Goal: Browse casually

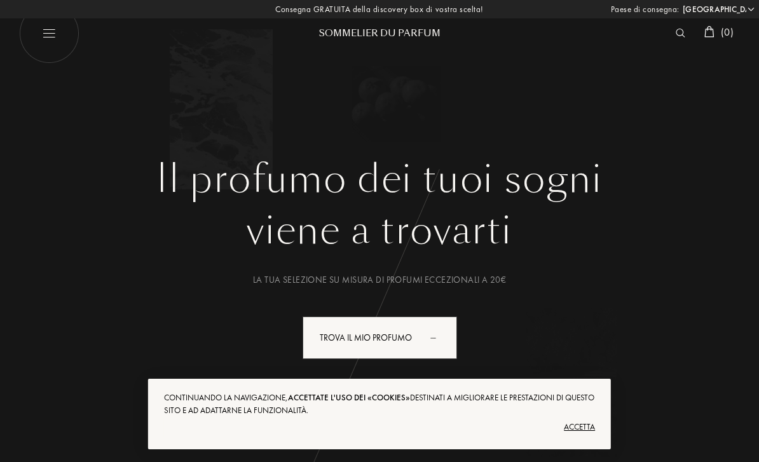
select select "IT"
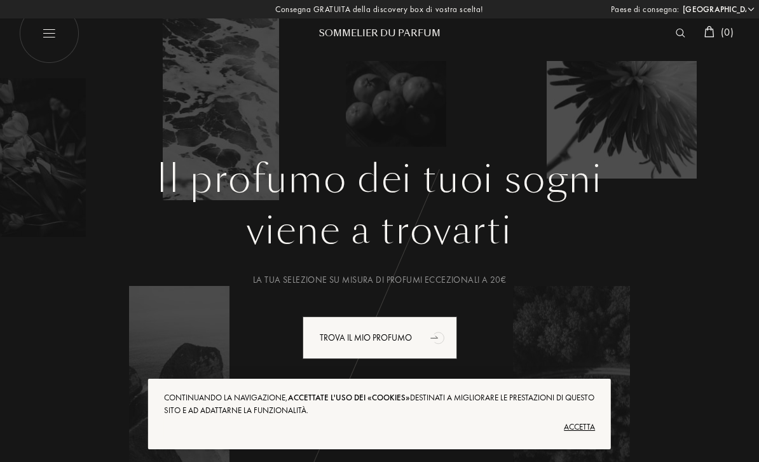
click at [30, 30] on img at bounding box center [49, 33] width 60 height 60
select select "IT"
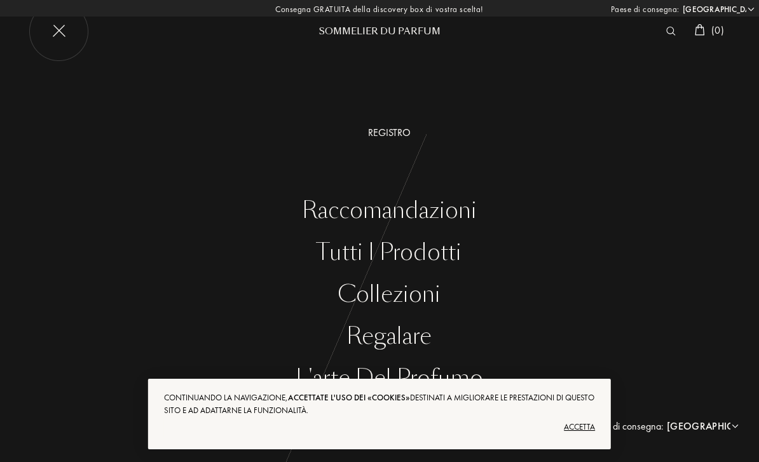
click at [57, 29] on img at bounding box center [49, 33] width 60 height 60
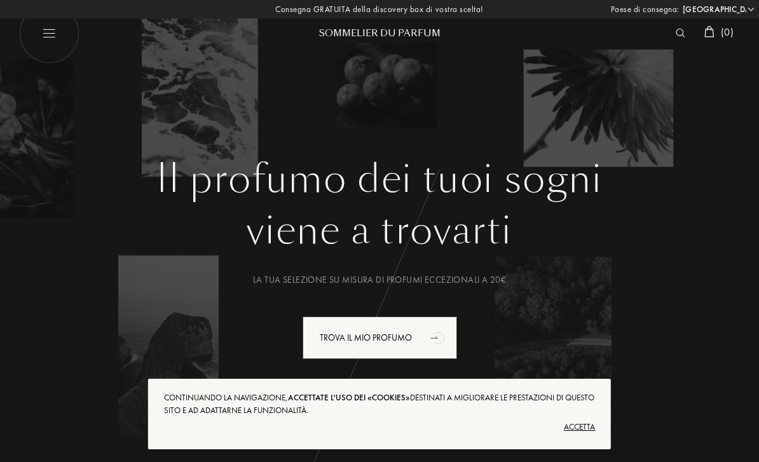
click at [60, 39] on img at bounding box center [49, 33] width 60 height 60
select select "IT"
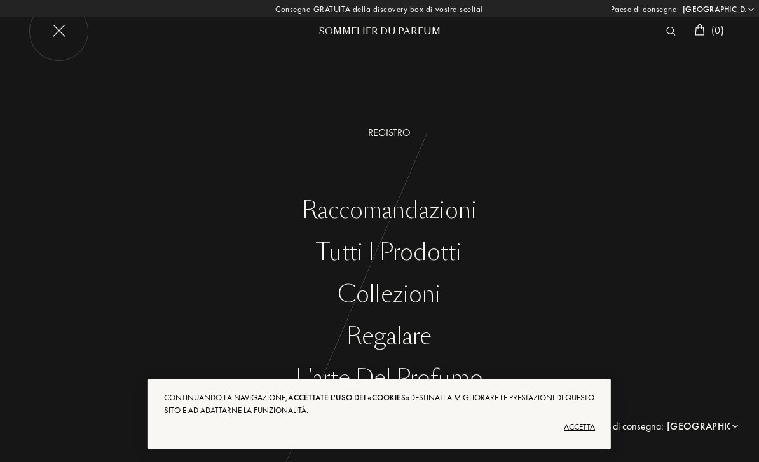
click at [584, 427] on div "Accetta" at bounding box center [379, 427] width 431 height 20
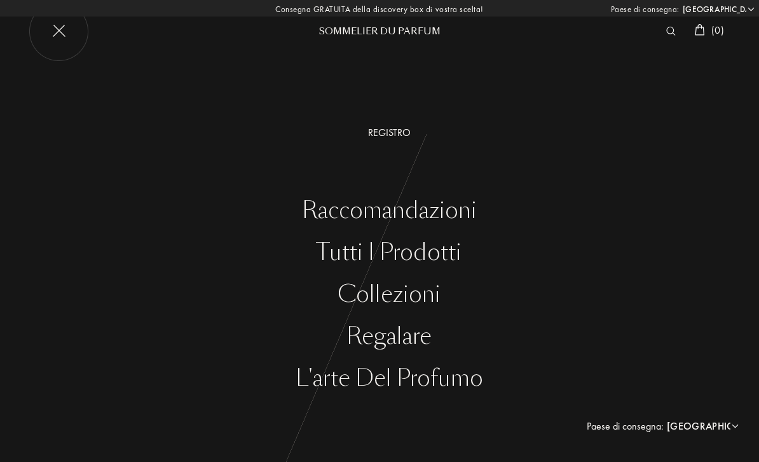
click at [445, 248] on div "Tutti i prodotti" at bounding box center [388, 252] width 739 height 26
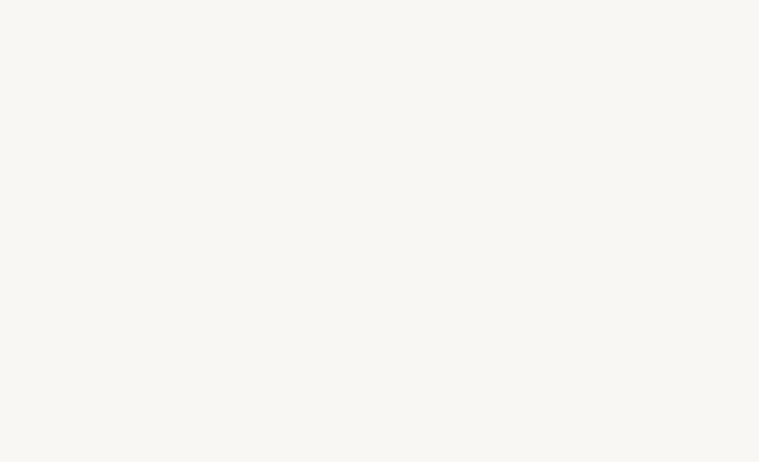
select select "IT"
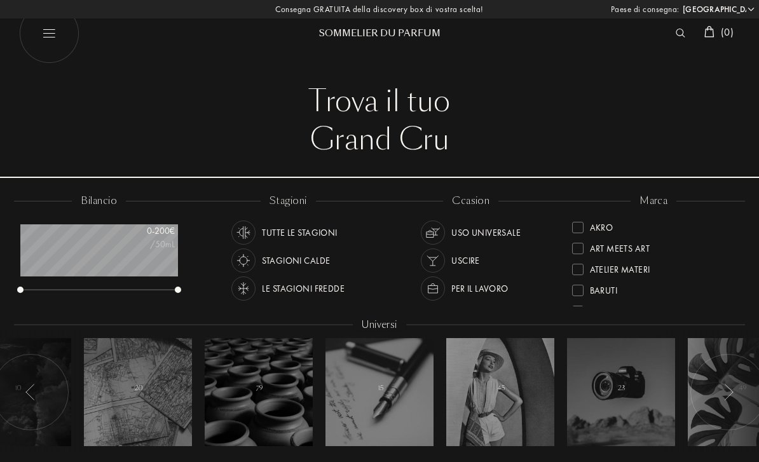
click at [675, 34] on img at bounding box center [680, 33] width 10 height 9
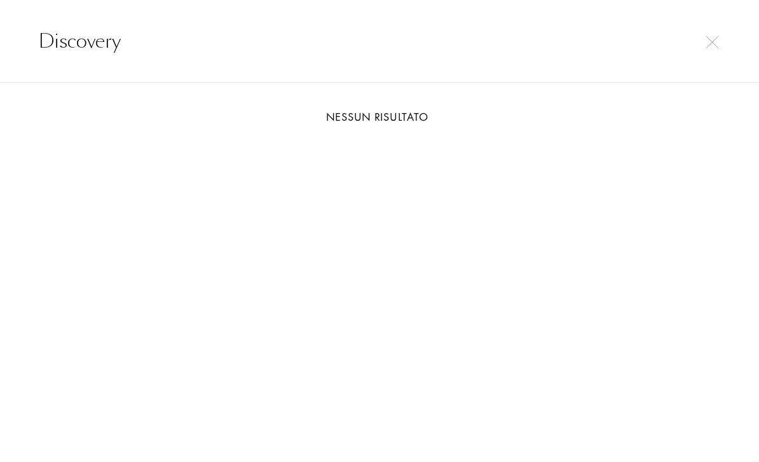
type input "Discovery"
click at [706, 46] on img at bounding box center [711, 42] width 13 height 13
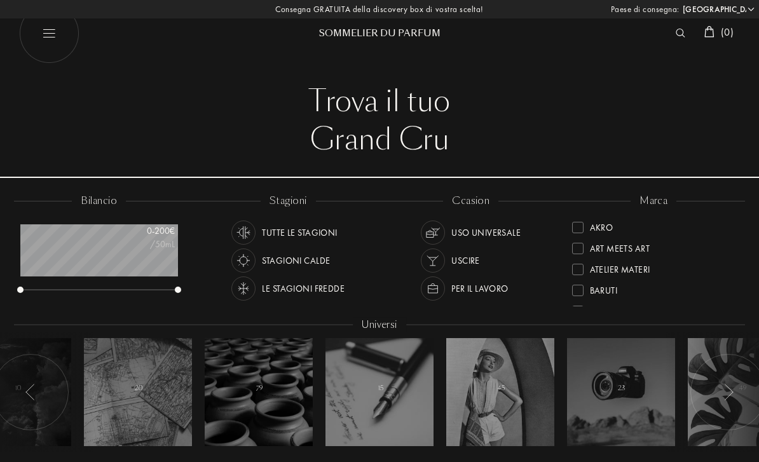
click at [467, 11] on div "Consegna GRATUITA della discovery box di vostra scelta! Paese di consegna: Afgh…" at bounding box center [379, 9] width 759 height 18
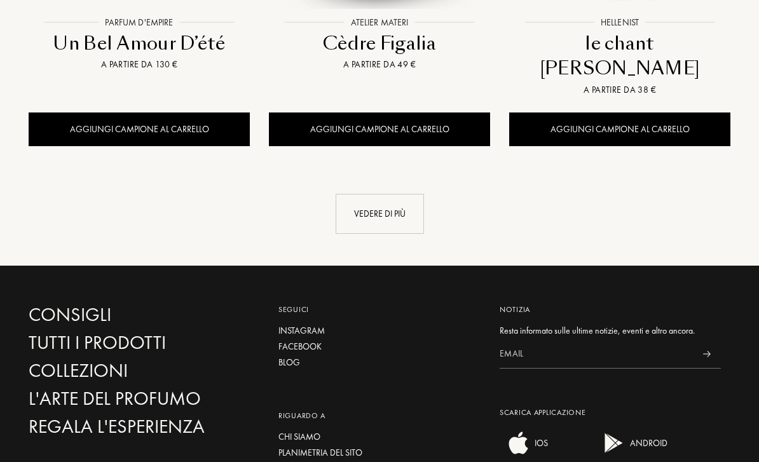
scroll to position [1898, 0]
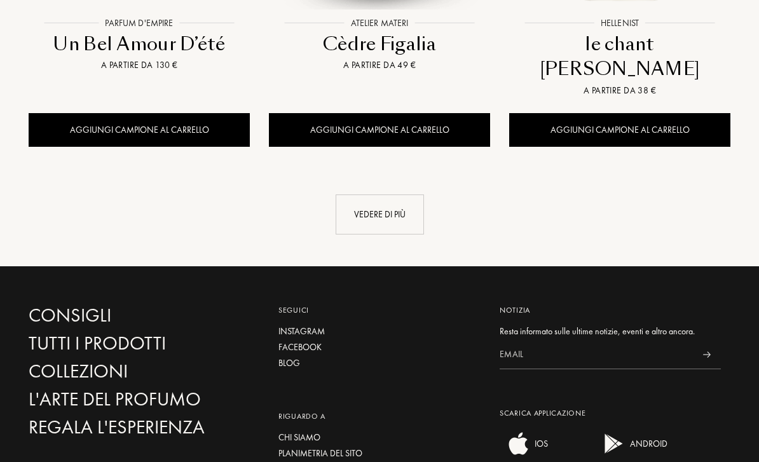
click at [396, 194] on div "Vedere di più" at bounding box center [379, 214] width 88 height 40
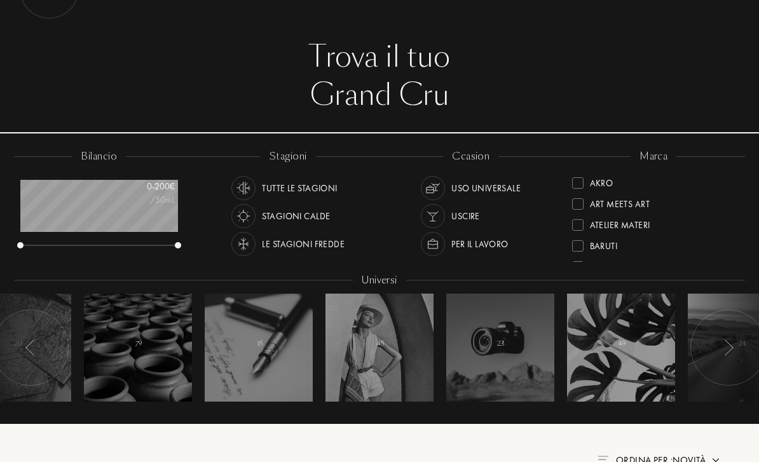
scroll to position [0, 0]
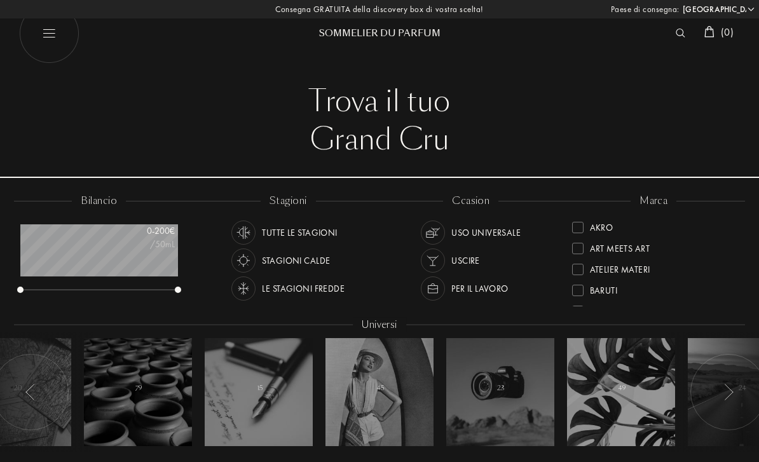
click at [53, 41] on img at bounding box center [49, 33] width 60 height 60
select select "IT"
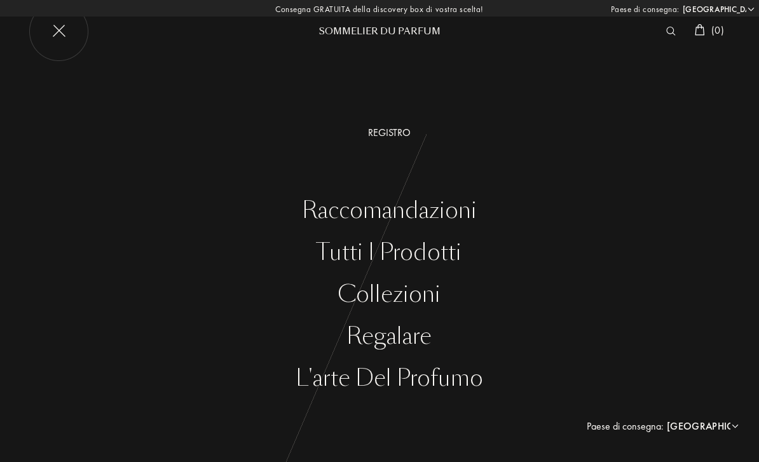
click at [414, 292] on div "Collezioni" at bounding box center [388, 294] width 739 height 26
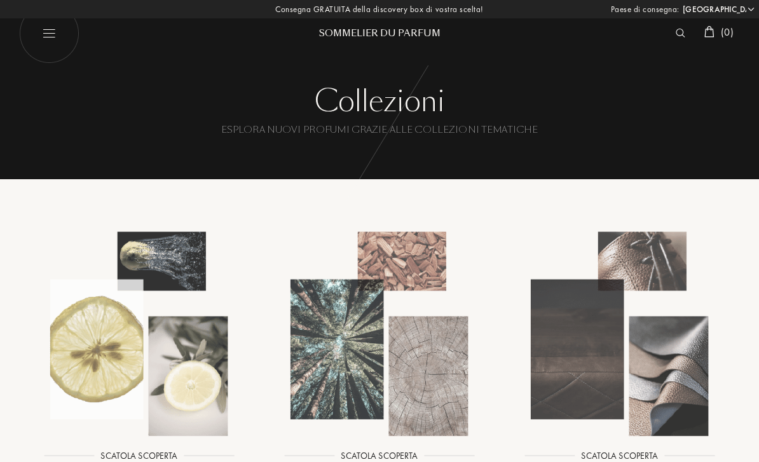
select select "IT"
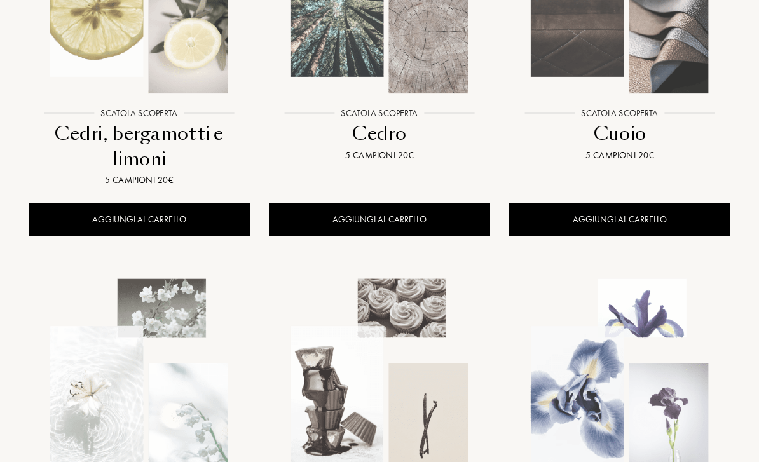
scroll to position [372, 0]
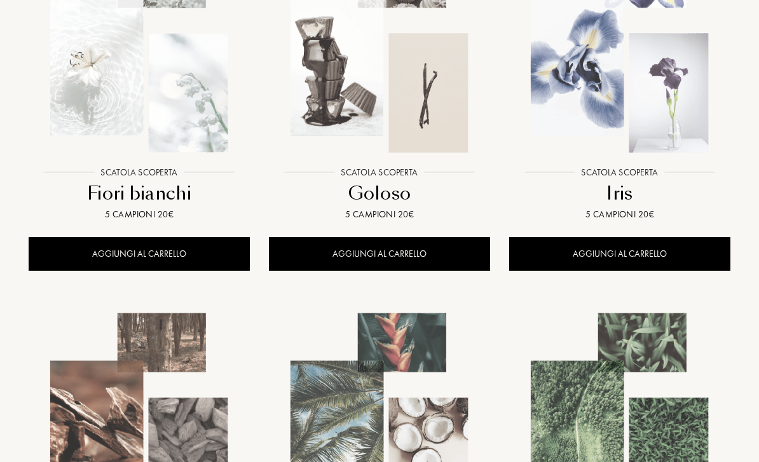
click at [629, 190] on div at bounding box center [619, 63] width 240 height 268
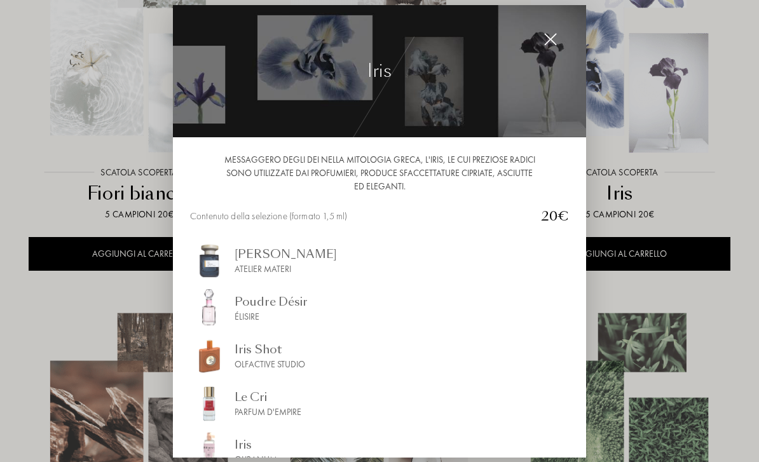
scroll to position [0, 0]
click at [546, 46] on img at bounding box center [550, 39] width 14 height 14
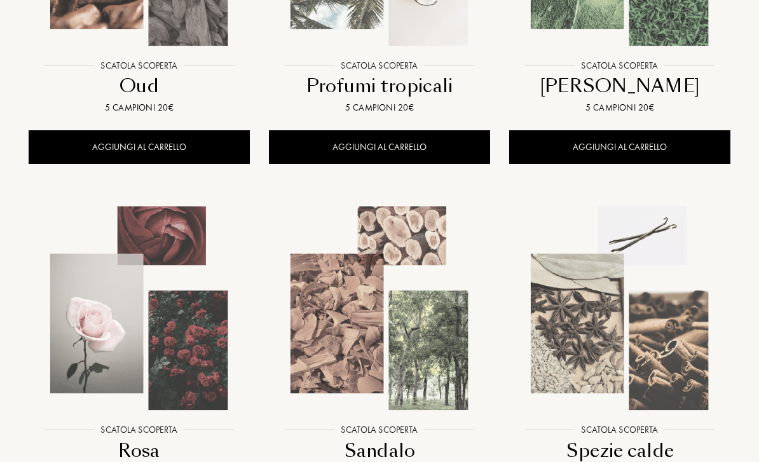
scroll to position [1143, 0]
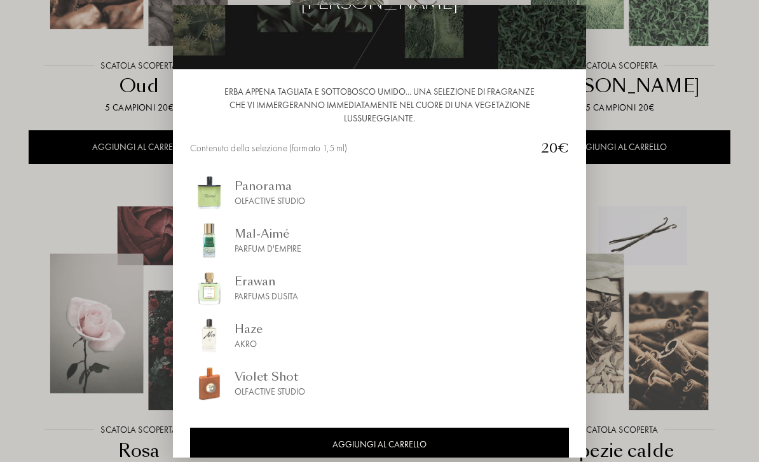
scroll to position [72, 0]
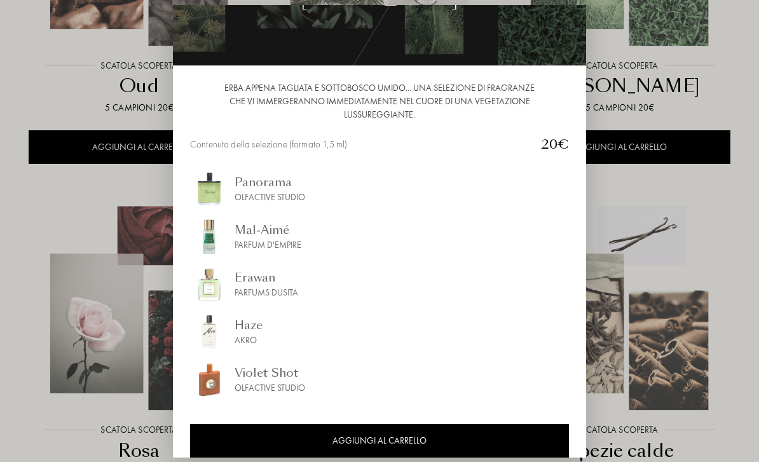
click at [673, 37] on div at bounding box center [379, 251] width 759 height 502
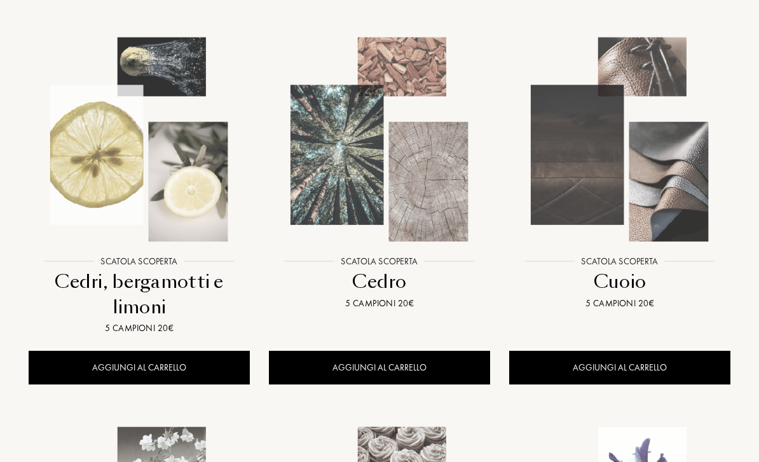
scroll to position [0, 0]
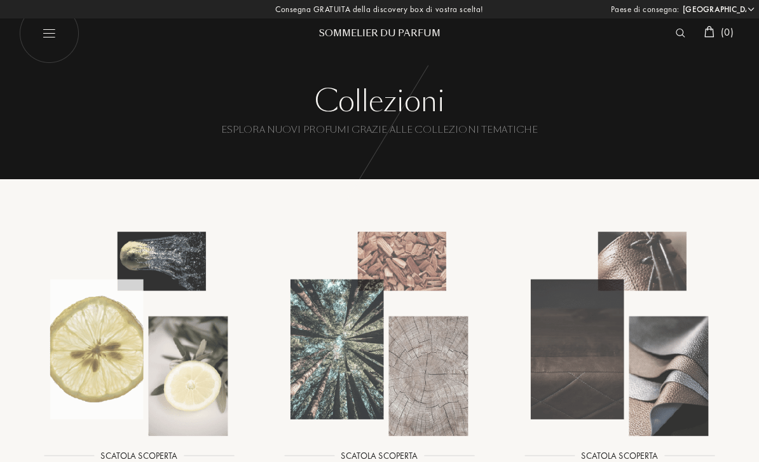
click at [46, 37] on img at bounding box center [49, 33] width 60 height 60
select select "IT"
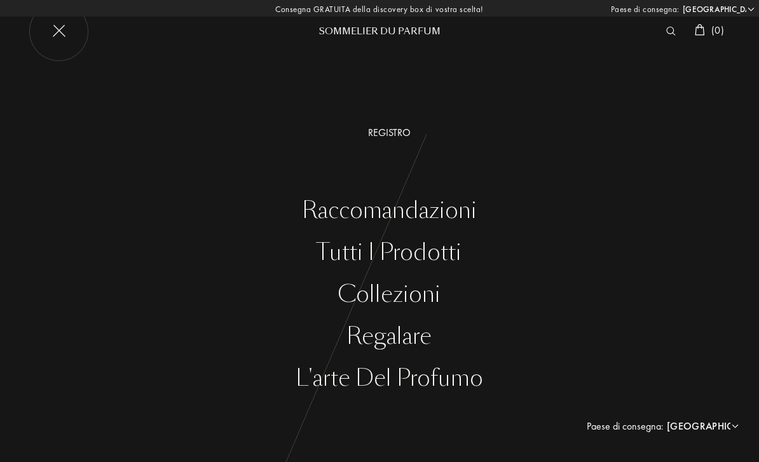
click at [405, 329] on div "Regalare" at bounding box center [388, 336] width 739 height 26
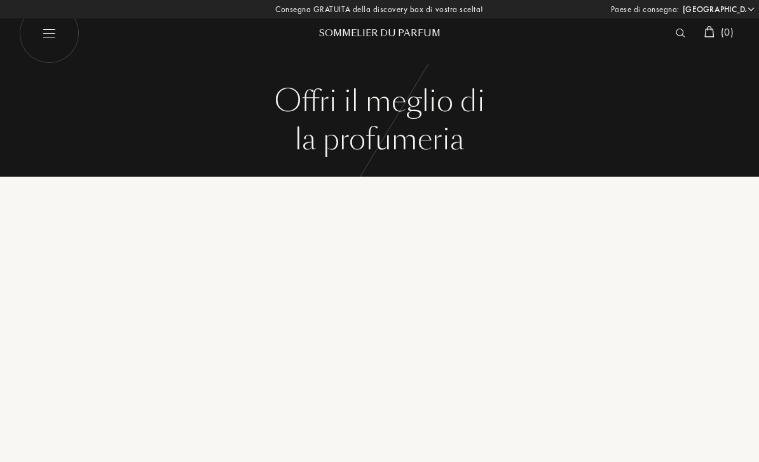
select select "IT"
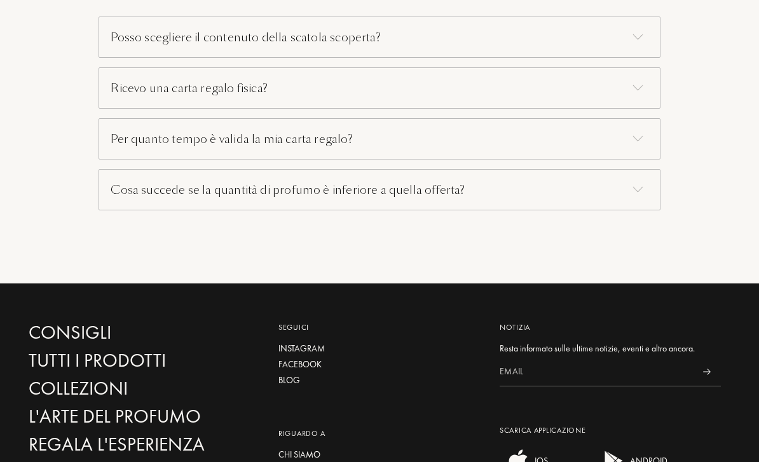
scroll to position [923, 0]
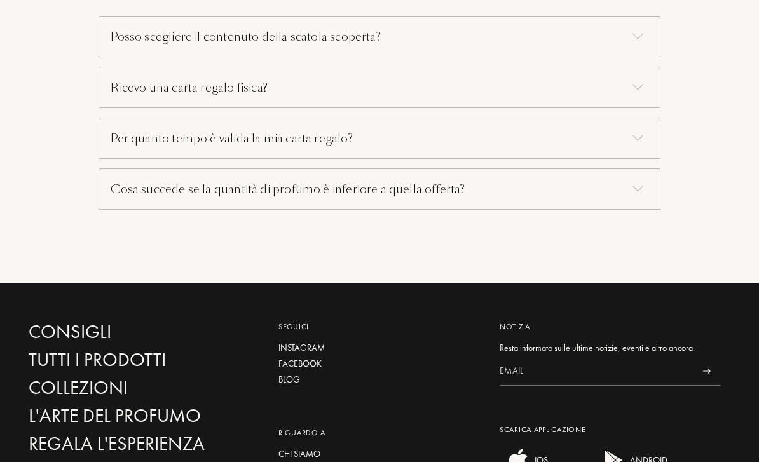
click at [174, 408] on div "L'arte del profumo" at bounding box center [139, 416] width 221 height 22
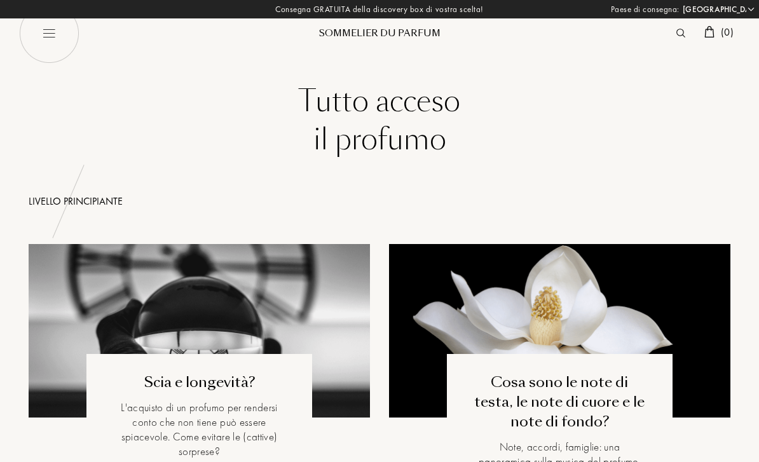
select select "IT"
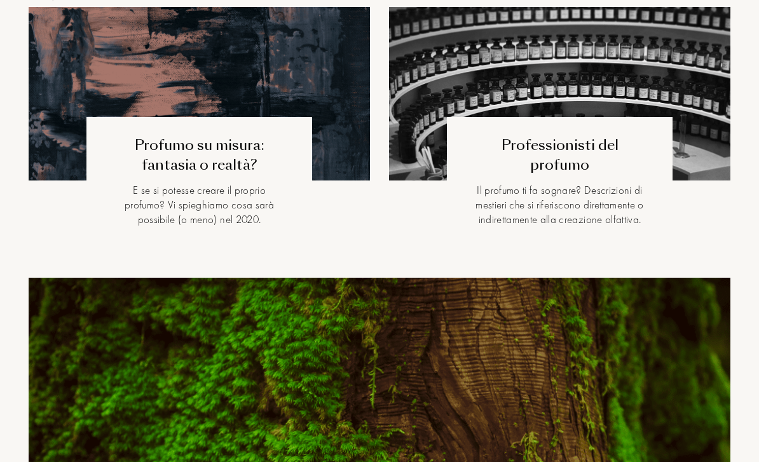
scroll to position [2857, 0]
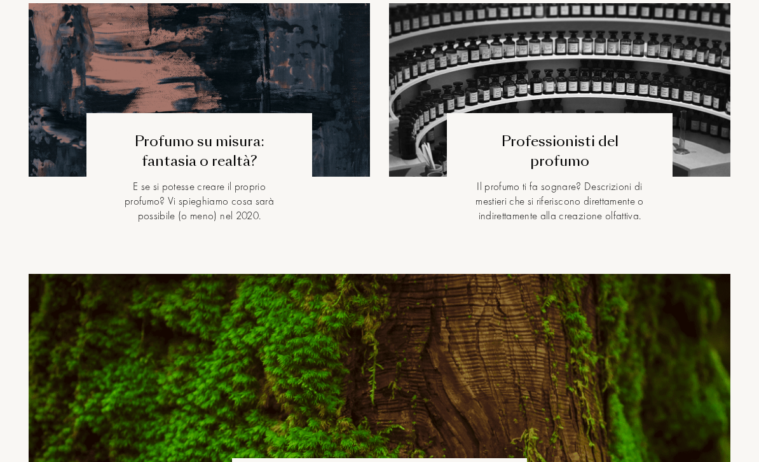
select select "IT"
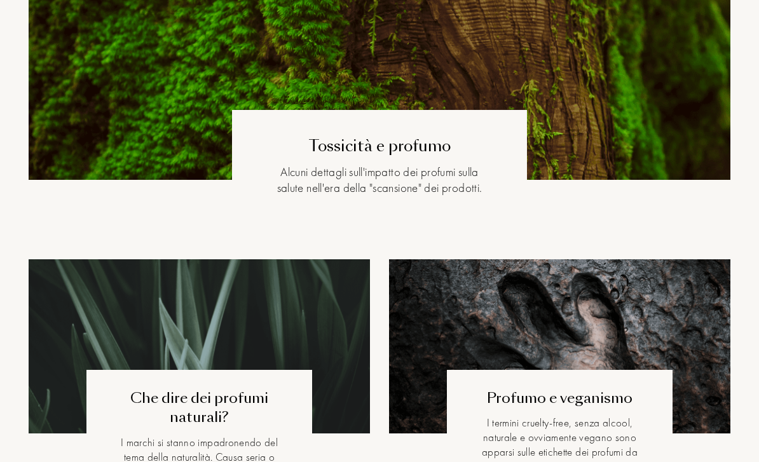
select select "IT"
